Goal: Complete application form: Complete application form

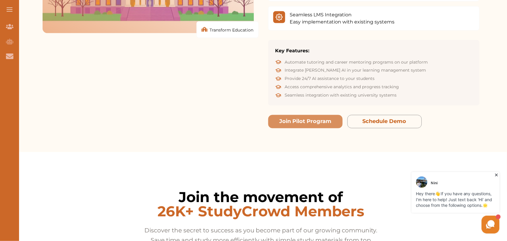
scroll to position [898, 0]
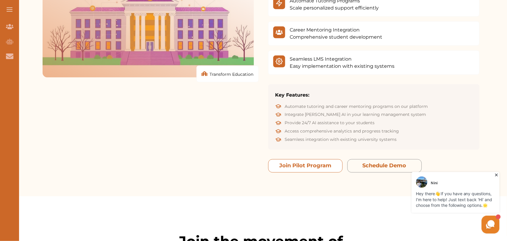
click at [294, 159] on button "Join Pilot Program" at bounding box center [305, 165] width 74 height 13
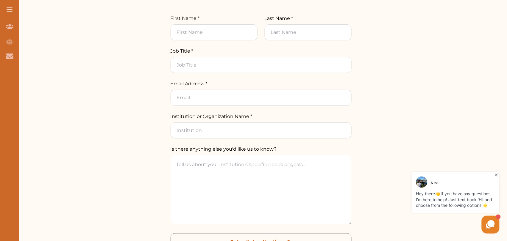
scroll to position [722, 0]
click at [207, 37] on input "First Name *" at bounding box center [213, 33] width 87 height 16
type input "[PERSON_NAME]"
type input "Test"
type input "Software Engineer"
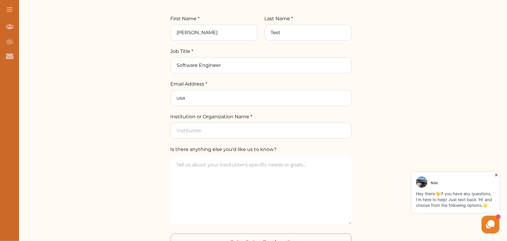
type input "usaleem651@gmail.com"
type input "StudyCrowd"
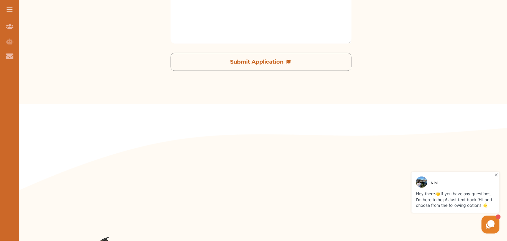
scroll to position [909, 0]
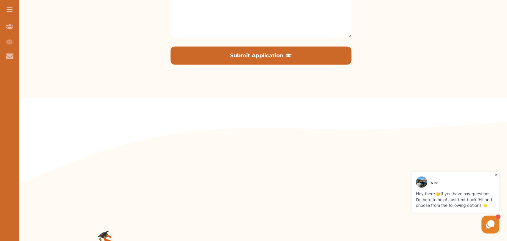
type textarea "Testing hey there"
click at [263, 58] on button "Submit Application" at bounding box center [260, 56] width 181 height 18
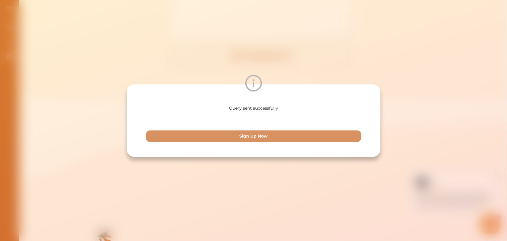
click at [379, 48] on div "Query sent successfully Sign Up Now" at bounding box center [253, 120] width 507 height 241
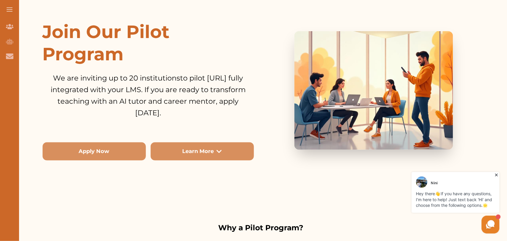
scroll to position [0, 0]
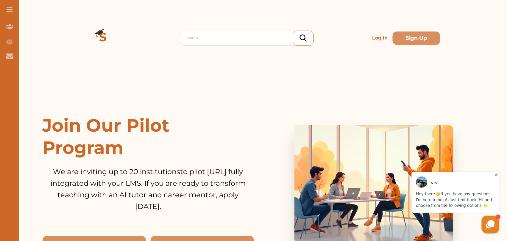
click at [99, 27] on img at bounding box center [103, 38] width 43 height 43
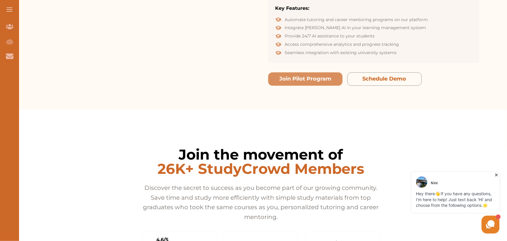
scroll to position [966, 0]
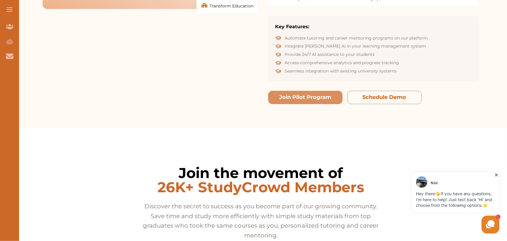
click at [304, 93] on button "Join Pilot Program" at bounding box center [305, 97] width 74 height 13
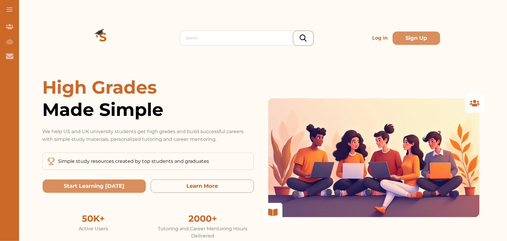
click at [385, 38] on p "Log in" at bounding box center [380, 38] width 20 height 12
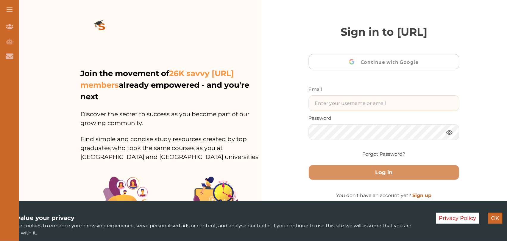
click at [331, 108] on input "text" at bounding box center [384, 103] width 150 height 15
type input "ali48293@gmail.com"
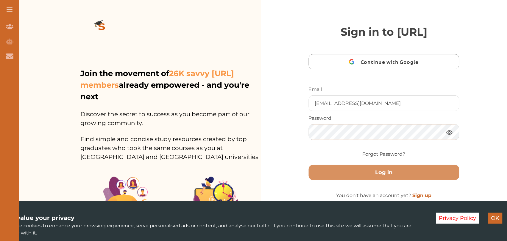
click at [308, 165] on button "Log in" at bounding box center [383, 172] width 151 height 15
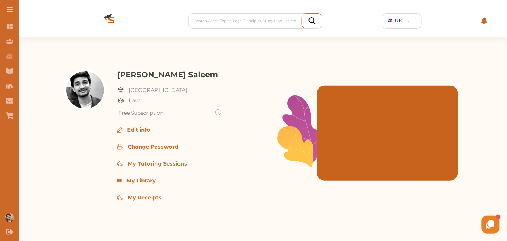
click at [8, 12] on button at bounding box center [9, 9] width 19 height 19
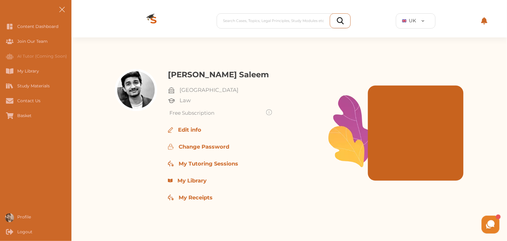
click at [60, 11] on span at bounding box center [61, 11] width 7 height 1
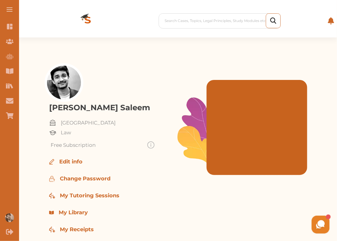
click at [7, 11] on span at bounding box center [10, 11] width 6 height 1
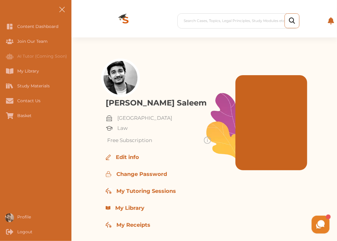
click at [69, 11] on button at bounding box center [61, 9] width 19 height 19
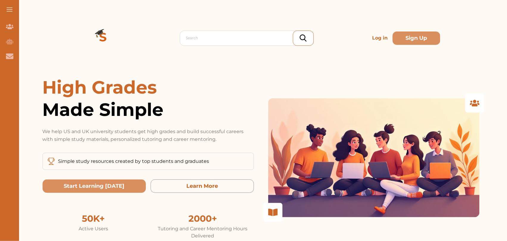
click at [379, 37] on p "Log in" at bounding box center [380, 38] width 20 height 12
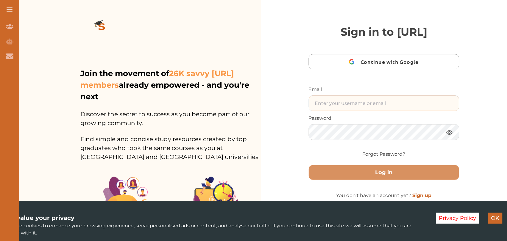
click at [336, 104] on input "text" at bounding box center [384, 103] width 150 height 15
type input "ali48293@gmail.com"
click at [308, 165] on button "Log in" at bounding box center [383, 172] width 151 height 15
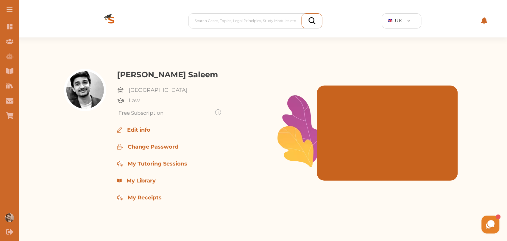
click at [29, 66] on div "[PERSON_NAME] [GEOGRAPHIC_DATA] Law Free Subscription Edit info Change Password…" at bounding box center [261, 142] width 492 height 210
click at [11, 43] on icon "Join Our Team" at bounding box center [9, 41] width 7 height 5
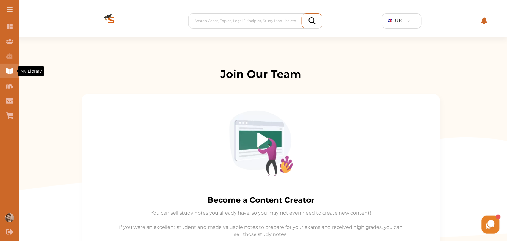
click at [15, 77] on div "My Library" at bounding box center [9, 71] width 19 height 15
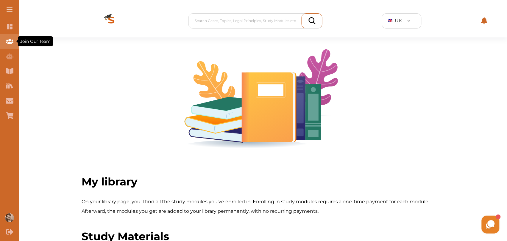
click at [12, 37] on div "Join Our Team" at bounding box center [9, 41] width 19 height 15
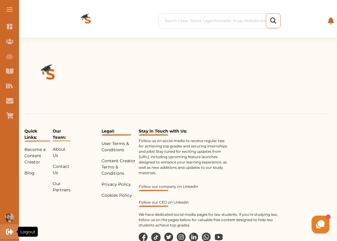
click at [1, 234] on div "Logout" at bounding box center [9, 232] width 19 height 15
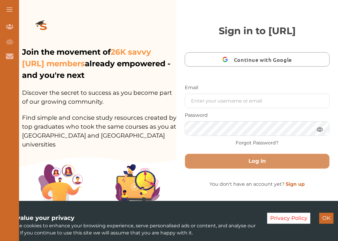
click at [50, 23] on img at bounding box center [43, 27] width 43 height 33
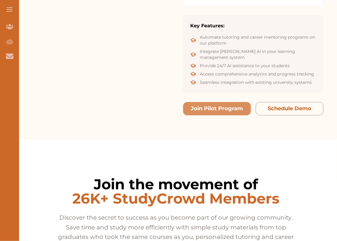
scroll to position [1104, 0]
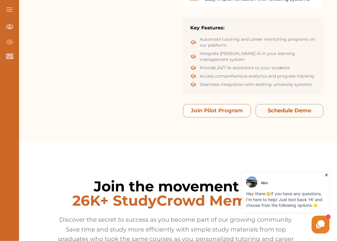
click at [210, 104] on button "Join Pilot Program" at bounding box center [217, 110] width 68 height 13
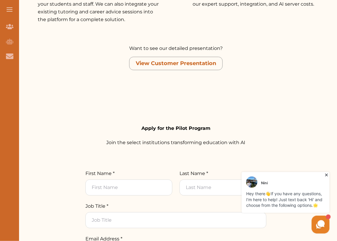
scroll to position [615, 0]
